Goal: Information Seeking & Learning: Learn about a topic

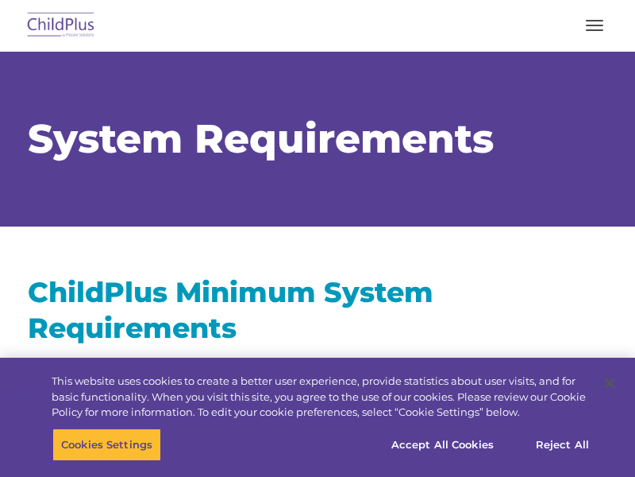
select select "MEDIUM"
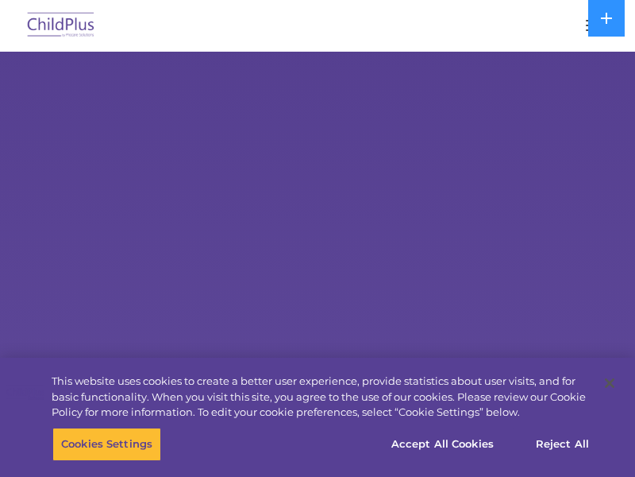
select select "MEDIUM"
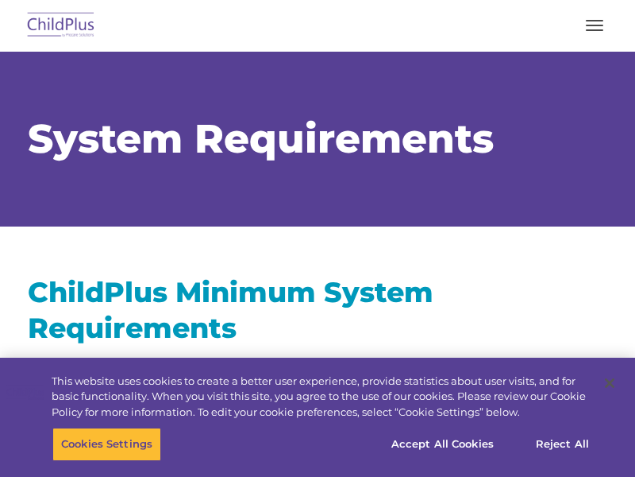
select select "MEDIUM"
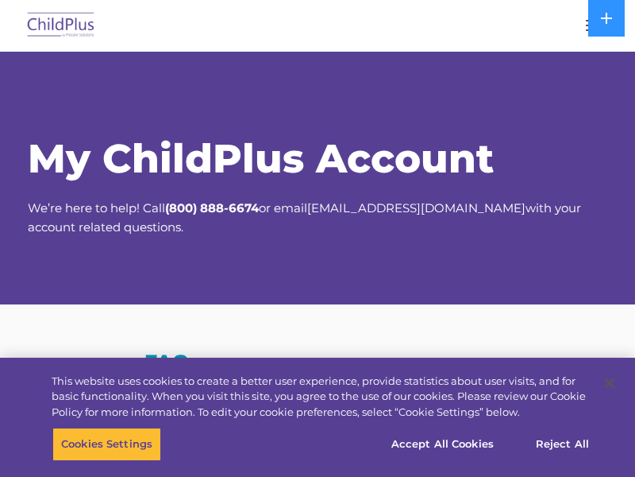
select select "MEDIUM"
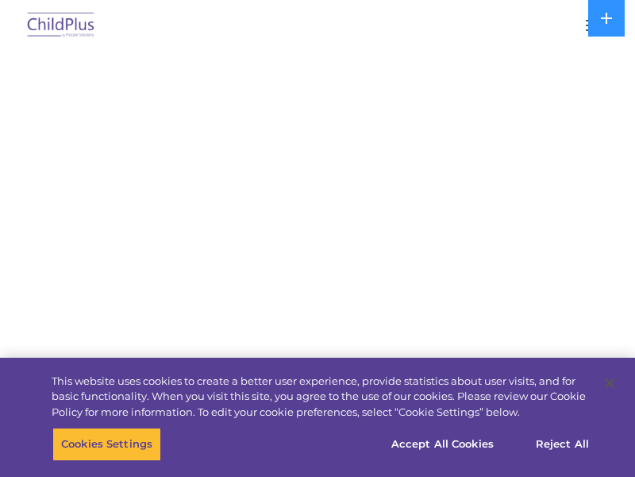
select select "MEDIUM"
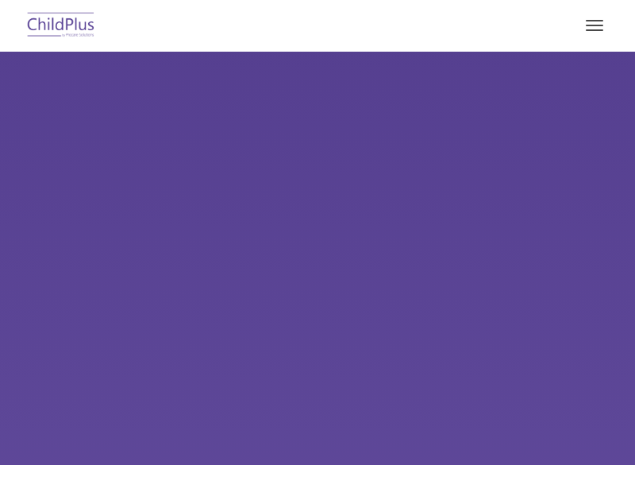
select select "MEDIUM"
